Goal: Information Seeking & Learning: Learn about a topic

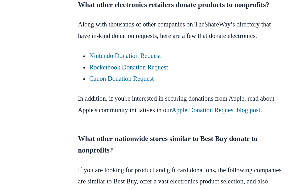
scroll to position [328, 0]
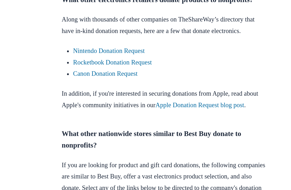
click at [79, 72] on link "Nintendo Donation Request" at bounding box center [105, 74] width 53 height 5
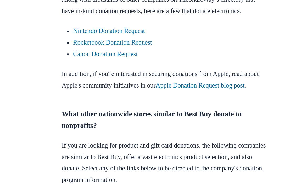
scroll to position [342, 0]
click at [179, 98] on link "Apple Donation Request blog post" at bounding box center [171, 100] width 65 height 5
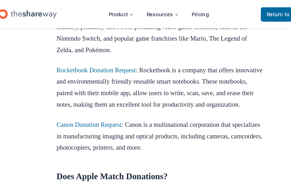
scroll to position [357, 0]
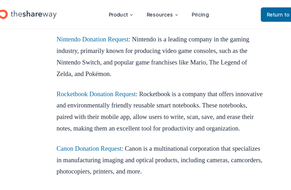
click at [70, 31] on link "Nintendo Donation Request" at bounding box center [96, 28] width 53 height 5
